Goal: Navigation & Orientation: Understand site structure

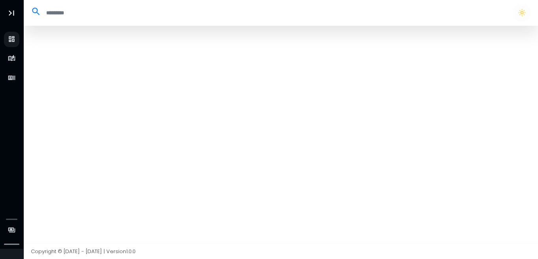
click at [120, 76] on div at bounding box center [280, 135] width 515 height 218
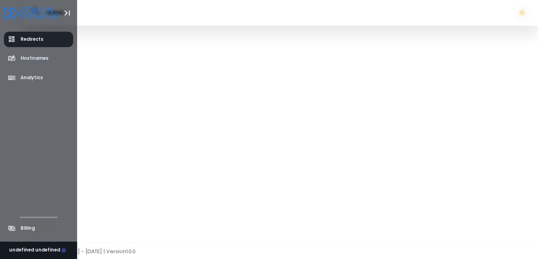
click at [20, 41] on span "Redirects" at bounding box center [26, 39] width 36 height 8
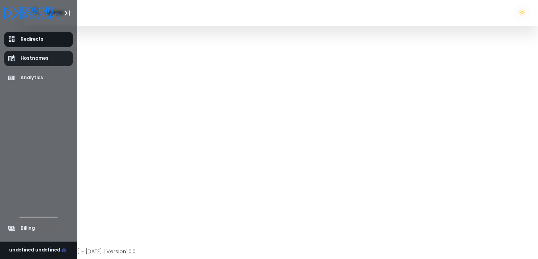
click at [25, 59] on span "Hostnames" at bounding box center [35, 58] width 28 height 7
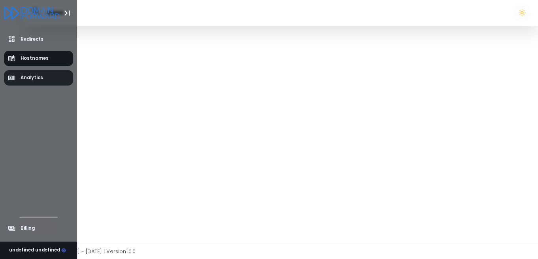
click at [28, 75] on span "Analytics" at bounding box center [32, 77] width 23 height 7
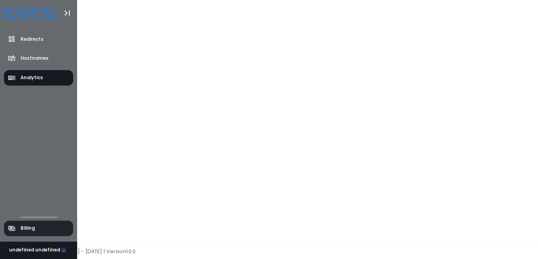
click at [25, 228] on span "Billing" at bounding box center [28, 228] width 14 height 7
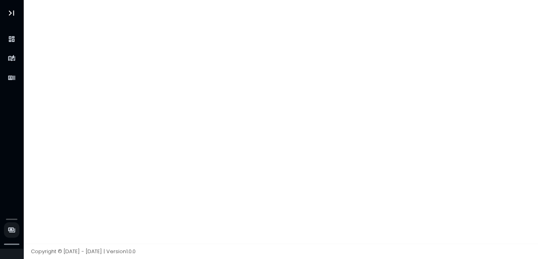
click at [138, 135] on div at bounding box center [280, 121] width 515 height 243
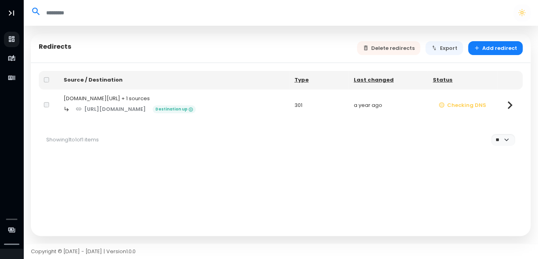
select select "**"
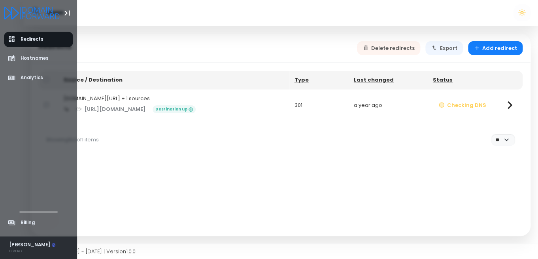
click at [23, 247] on div "[PERSON_NAME]" at bounding box center [32, 244] width 47 height 7
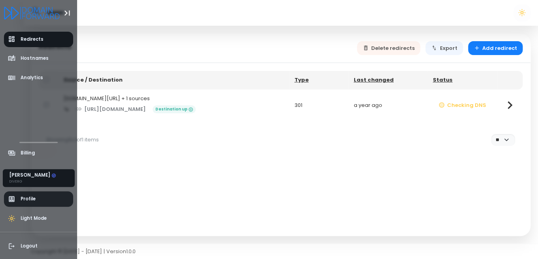
click at [39, 197] on span "Profile" at bounding box center [39, 198] width 70 height 15
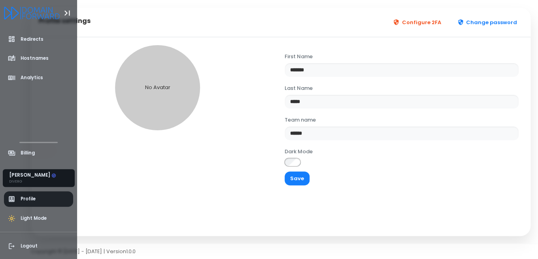
click at [37, 202] on span "Profile" at bounding box center [39, 198] width 70 height 15
